Goal: Task Accomplishment & Management: Use online tool/utility

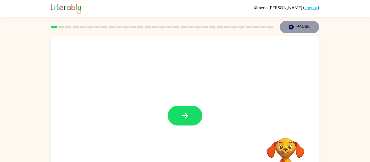
click at [292, 25] on icon "button" at bounding box center [291, 27] width 5 height 5
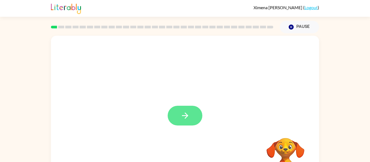
click at [187, 114] on icon "button" at bounding box center [184, 115] width 9 height 9
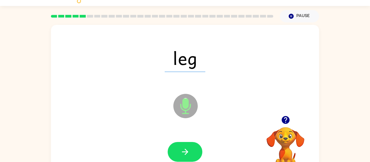
scroll to position [22, 0]
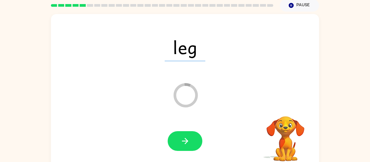
click at [186, 85] on icon at bounding box center [186, 95] width 24 height 24
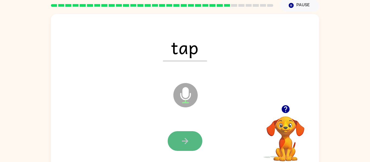
click at [187, 139] on icon "button" at bounding box center [184, 141] width 9 height 9
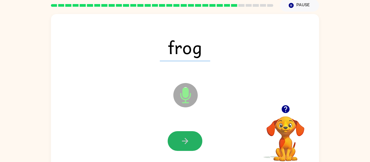
click at [187, 139] on icon "button" at bounding box center [184, 141] width 9 height 9
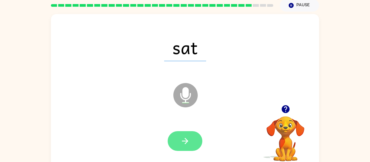
click at [182, 147] on button "button" at bounding box center [185, 141] width 35 height 20
click at [189, 147] on button "button" at bounding box center [185, 141] width 35 height 20
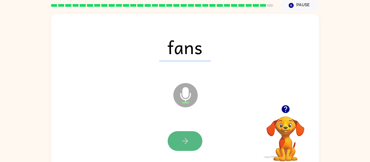
click at [189, 148] on button "button" at bounding box center [185, 141] width 35 height 20
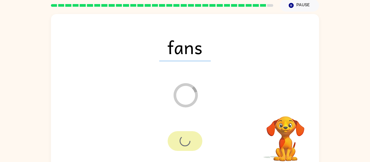
scroll to position [17, 0]
